Goal: Find specific page/section: Find specific page/section

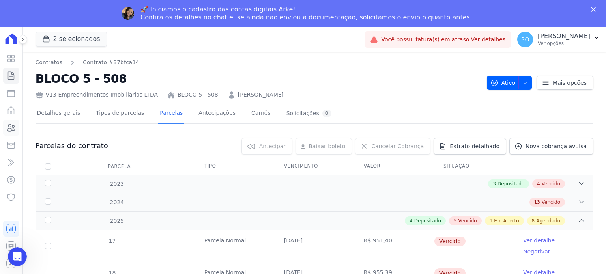
drag, startPoint x: 0, startPoint y: 0, endPoint x: 15, endPoint y: 131, distance: 132.3
click at [15, 131] on icon at bounding box center [10, 127] width 9 height 9
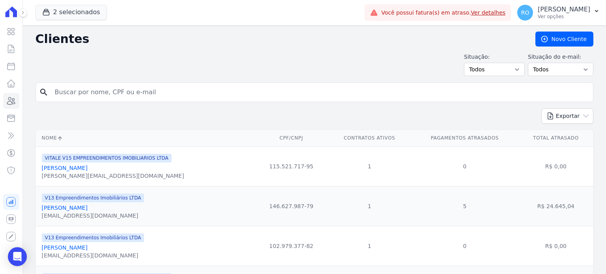
click at [129, 96] on input "search" at bounding box center [320, 92] width 540 height 16
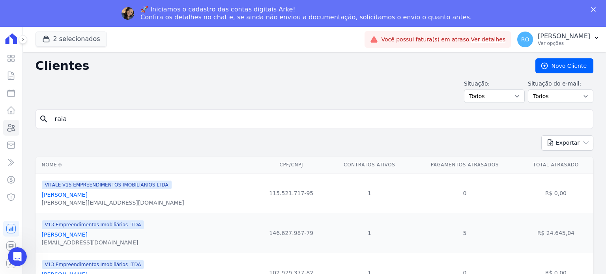
type input "[PERSON_NAME]"
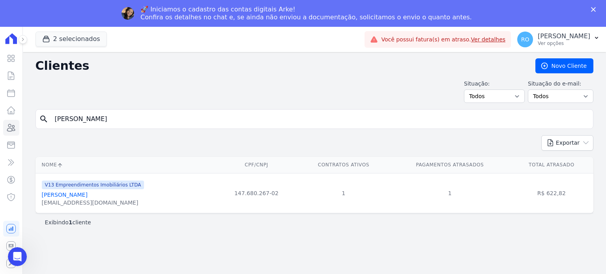
click at [66, 195] on link "[PERSON_NAME]" at bounding box center [65, 195] width 46 height 6
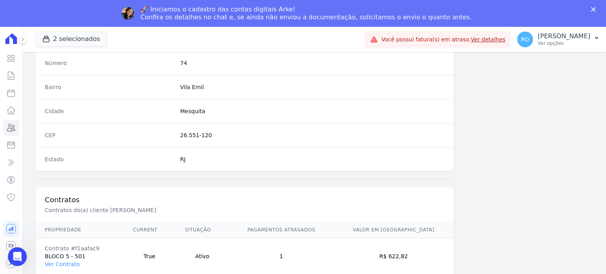
scroll to position [461, 0]
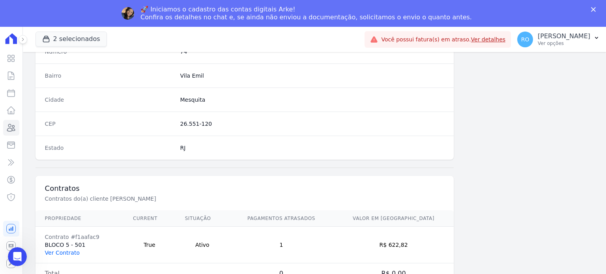
click at [59, 251] on link "Ver Contrato" at bounding box center [62, 253] width 35 height 6
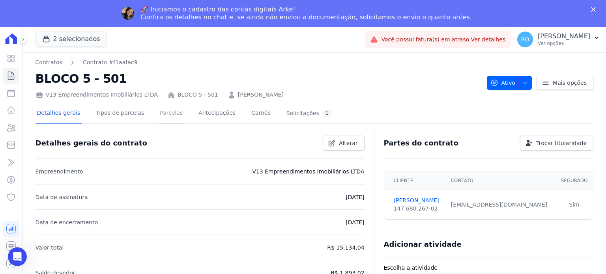
click at [160, 115] on link "Parcelas" at bounding box center [171, 113] width 26 height 21
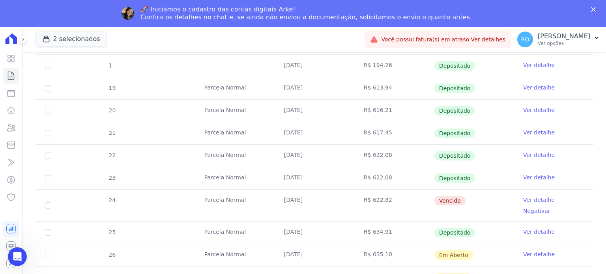
scroll to position [243, 0]
click at [535, 197] on link "Ver detalhe" at bounding box center [539, 200] width 32 height 8
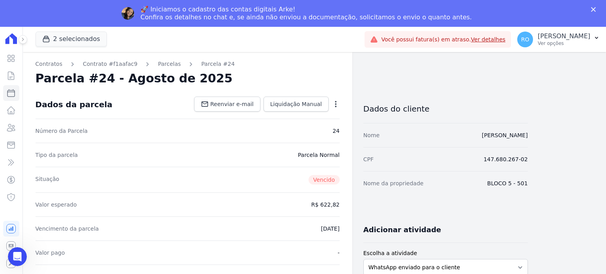
click at [338, 104] on icon "button" at bounding box center [336, 104] width 8 height 8
click at [337, 103] on icon "button" at bounding box center [336, 104] width 8 height 8
click at [335, 106] on icon "button" at bounding box center [336, 104] width 2 height 6
click at [335, 104] on icon "button" at bounding box center [336, 104] width 2 height 6
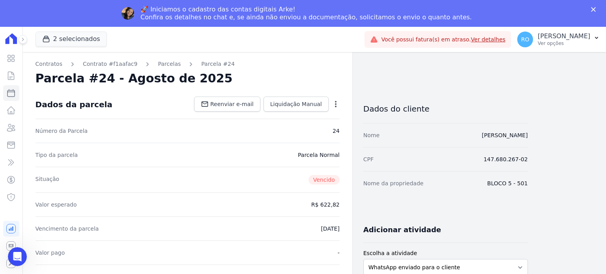
click at [335, 101] on icon "button" at bounding box center [336, 104] width 8 height 8
click at [335, 105] on icon "button" at bounding box center [336, 104] width 2 height 6
click at [337, 105] on icon "button" at bounding box center [336, 104] width 8 height 8
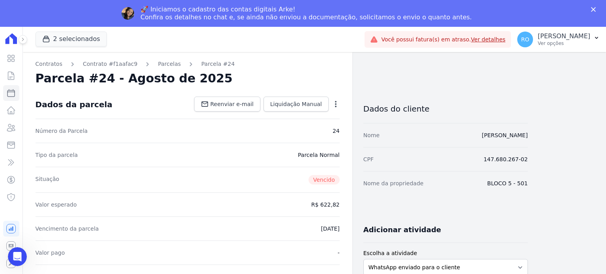
click at [324, 150] on div "Tipo da parcela [GEOGRAPHIC_DATA]" at bounding box center [188, 155] width 304 height 24
click at [334, 104] on icon "button" at bounding box center [336, 104] width 8 height 8
click at [338, 105] on icon "button" at bounding box center [336, 104] width 8 height 8
click at [335, 103] on icon "button" at bounding box center [336, 104] width 8 height 8
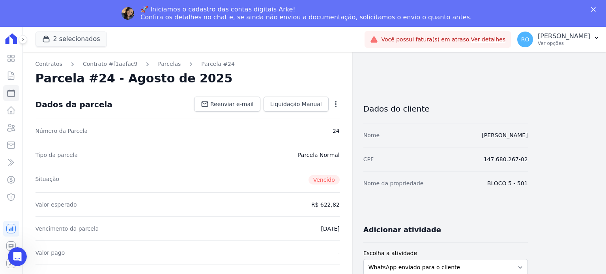
click at [324, 180] on span "Vencido" at bounding box center [324, 179] width 31 height 9
click at [335, 104] on icon "button" at bounding box center [336, 104] width 2 height 6
click at [334, 102] on icon "button" at bounding box center [336, 104] width 8 height 8
click at [335, 103] on icon "button" at bounding box center [336, 104] width 8 height 8
click at [189, 163] on div "Tipo da parcela [GEOGRAPHIC_DATA]" at bounding box center [188, 155] width 304 height 24
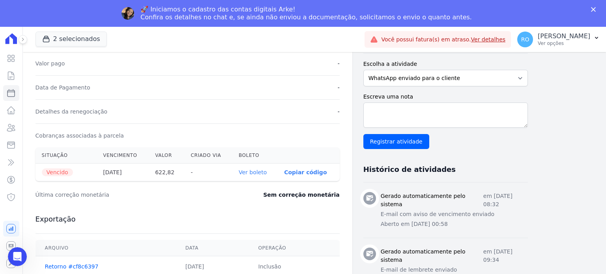
scroll to position [237, 0]
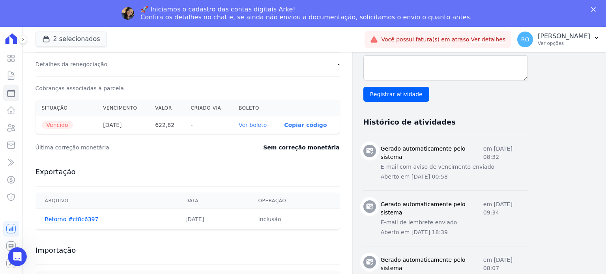
click at [259, 124] on link "Ver boleto" at bounding box center [253, 125] width 28 height 6
